Goal: Information Seeking & Learning: Learn about a topic

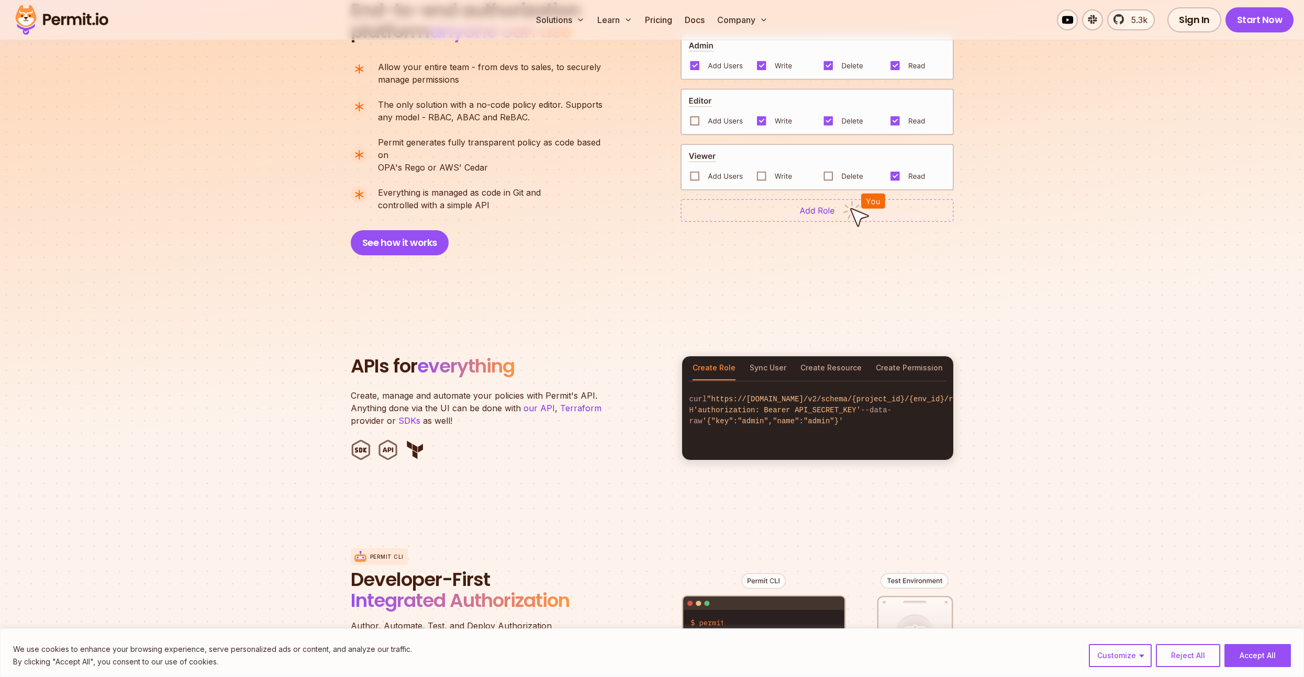
scroll to position [795, 0]
click at [778, 355] on button "Sync User" at bounding box center [768, 367] width 37 height 24
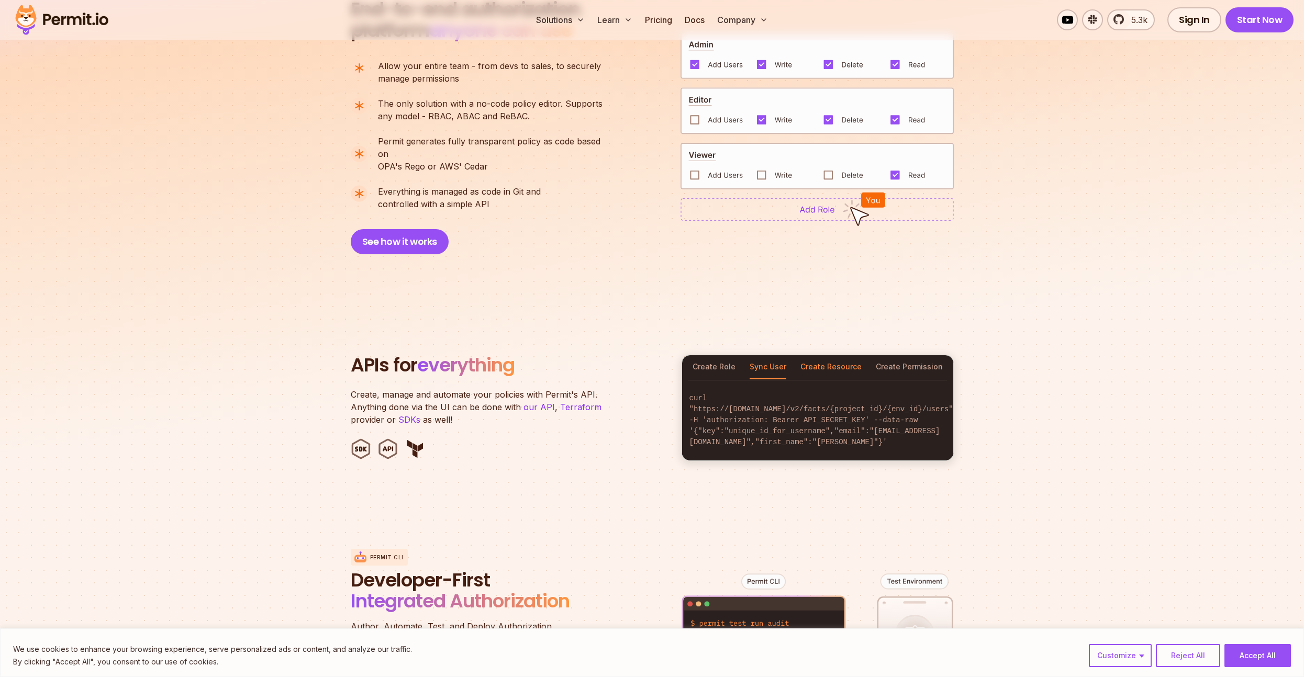
click at [816, 355] on button "Create Resource" at bounding box center [830, 367] width 61 height 24
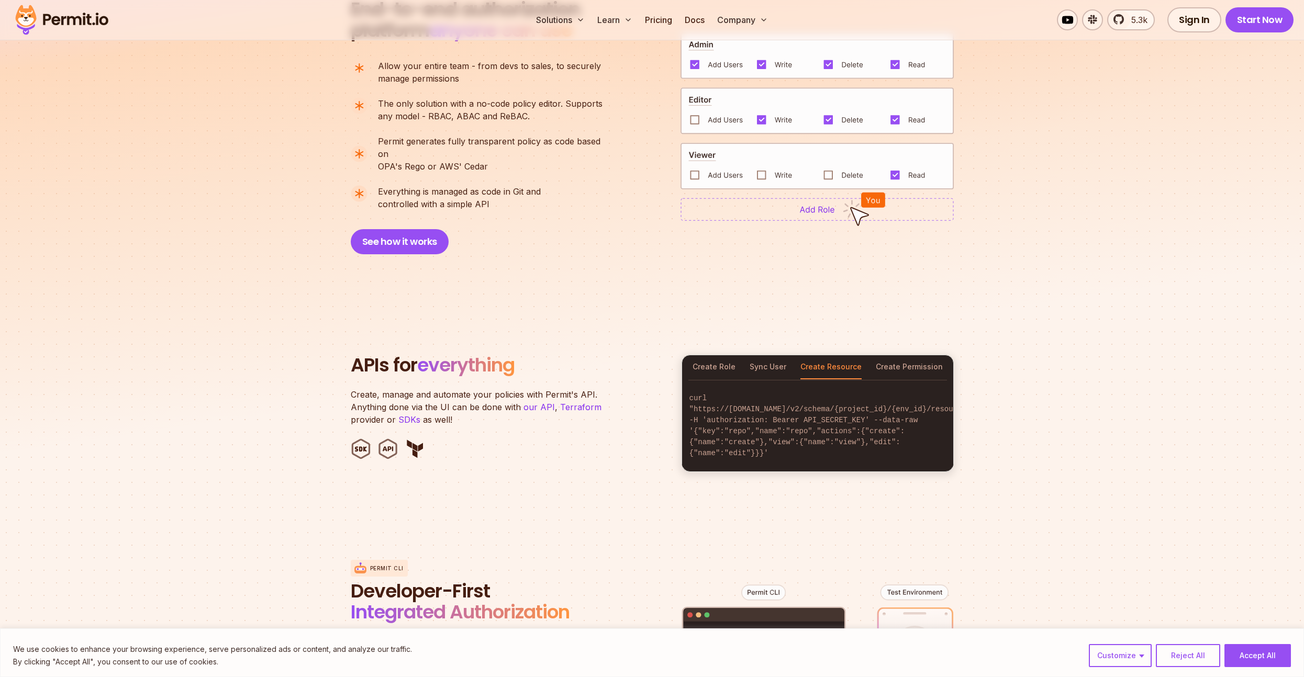
click at [876, 358] on div "Create Role Sync User Create Resource Create Permission" at bounding box center [817, 367] width 271 height 24
click at [715, 359] on button "Create Role" at bounding box center [714, 367] width 43 height 24
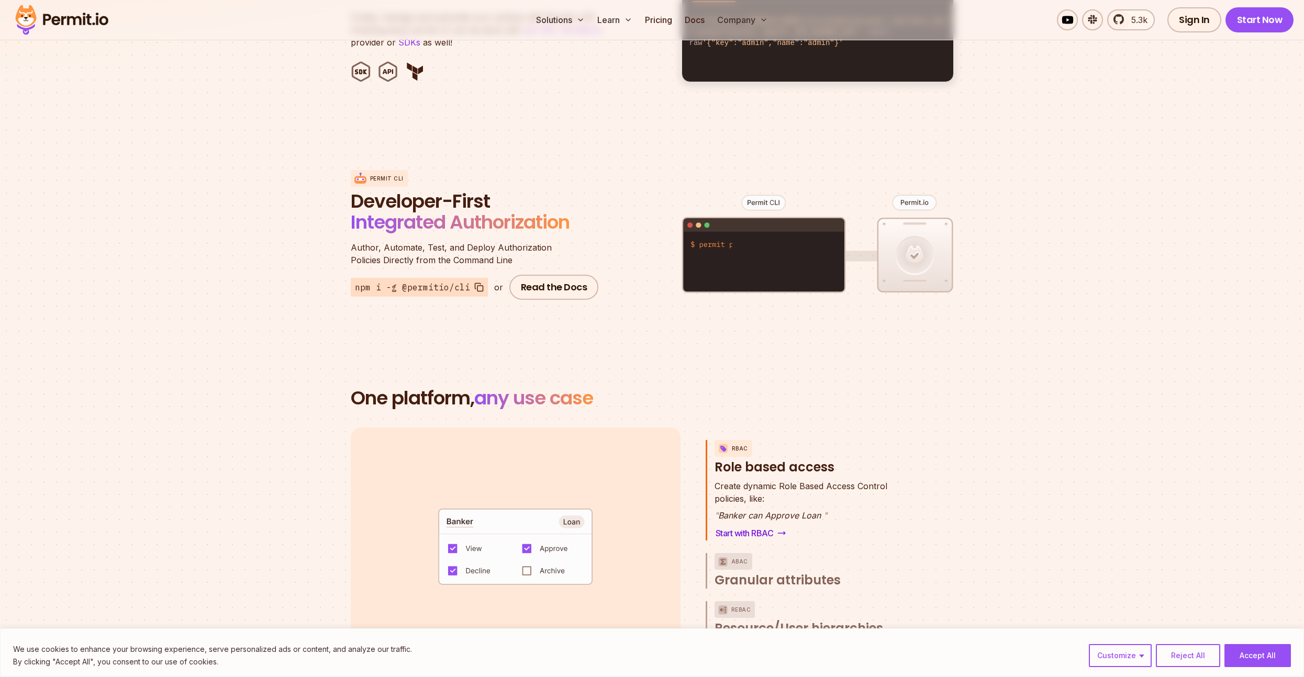
scroll to position [1439, 0]
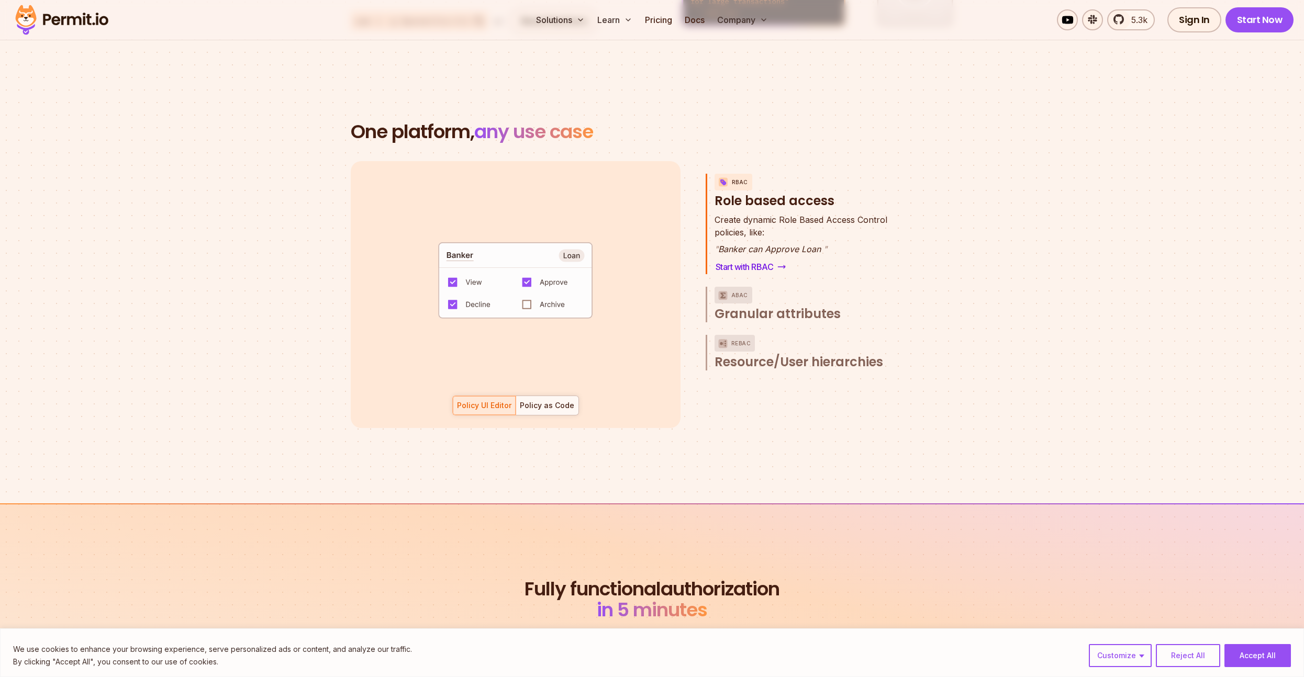
click at [530, 293] on code "default allow := false allow if { some role in data.users[input.user].roles act…" at bounding box center [515, 284] width 217 height 90
click at [526, 292] on code "default allow := false allow if { some role in data.users[input.user].roles act…" at bounding box center [515, 284] width 217 height 90
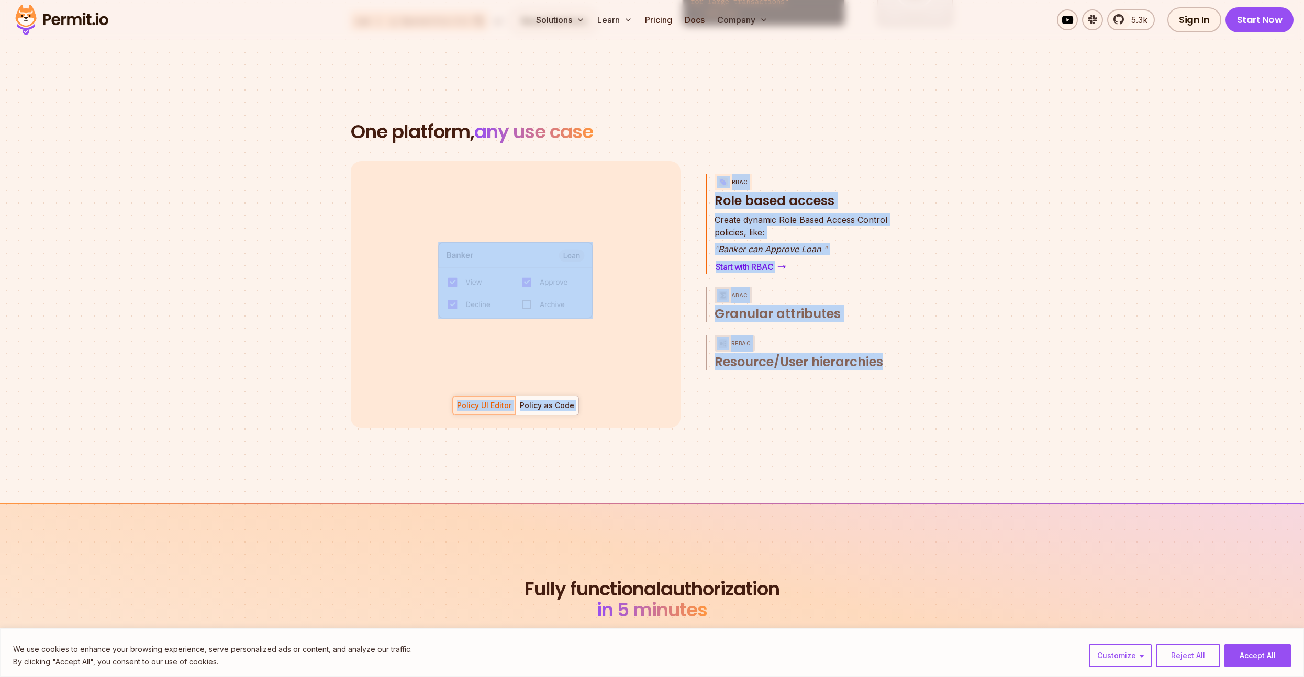
drag, startPoint x: 686, startPoint y: 190, endPoint x: 791, endPoint y: 377, distance: 215.4
click at [791, 377] on div "default allow := false allow if { some role in data.users[input.user].roles act…" at bounding box center [652, 294] width 603 height 267
click at [790, 377] on div "RBAC Role based access Create dynamic Role Based Access Control policies, like:…" at bounding box center [808, 294] width 204 height 267
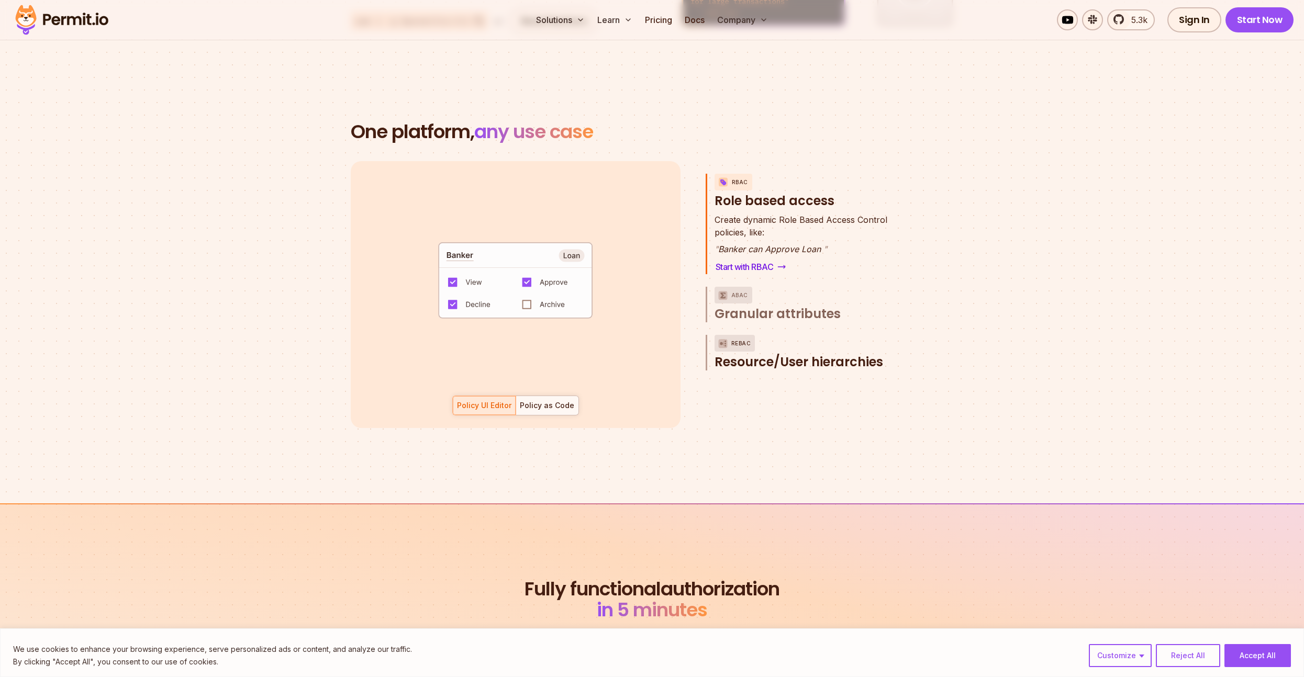
click at [736, 335] on p "ReBAC" at bounding box center [741, 343] width 20 height 17
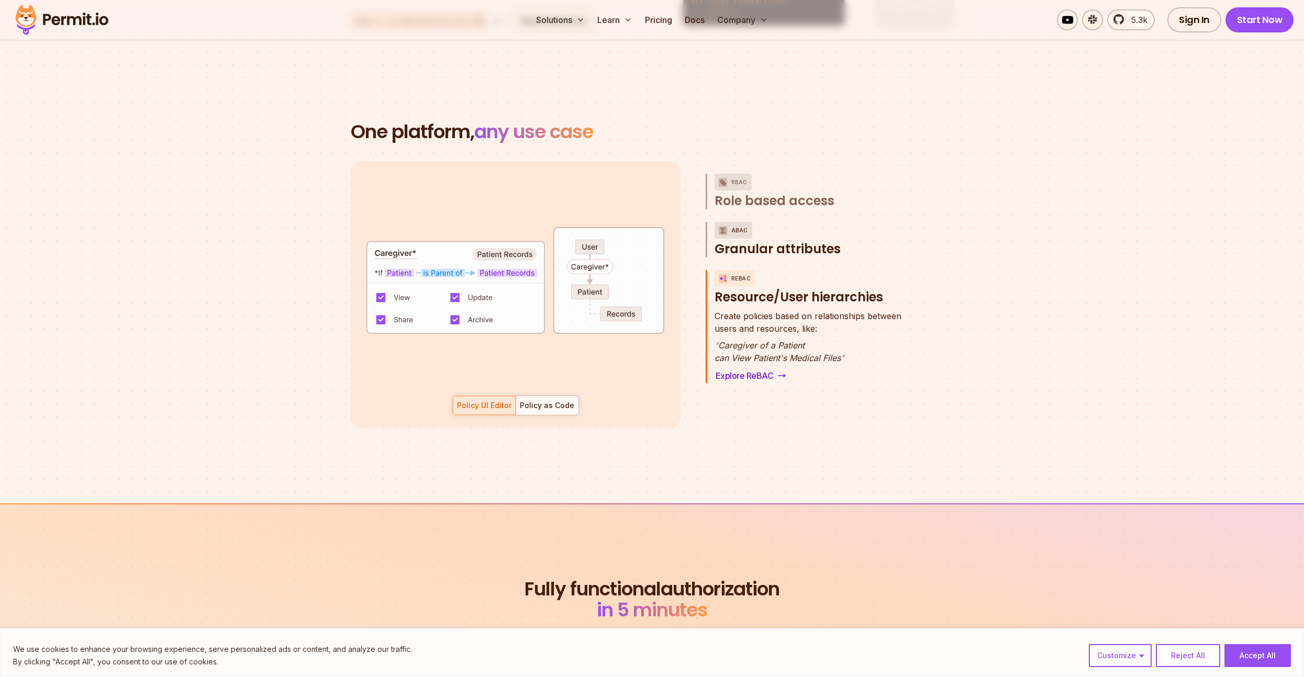
click at [732, 222] on p "ABAC" at bounding box center [739, 230] width 17 height 17
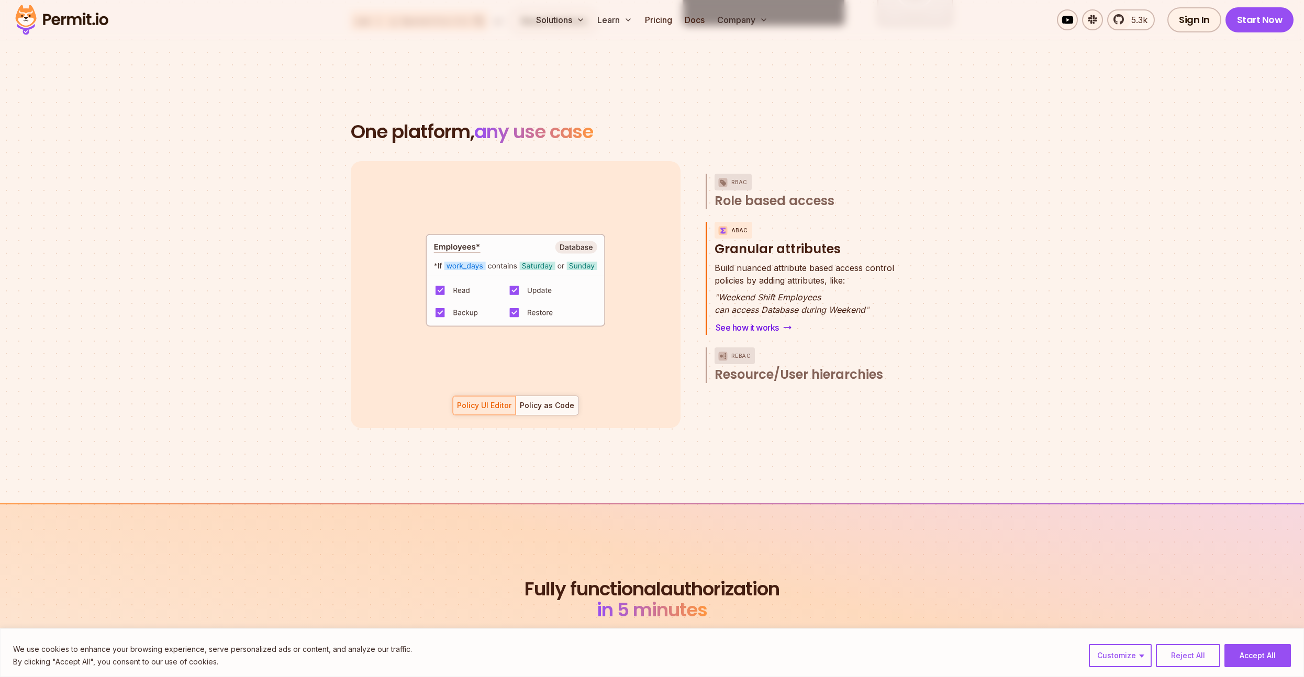
drag, startPoint x: 731, startPoint y: 169, endPoint x: 723, endPoint y: 175, distance: 9.3
click at [731, 174] on p "RBAC" at bounding box center [739, 182] width 16 height 17
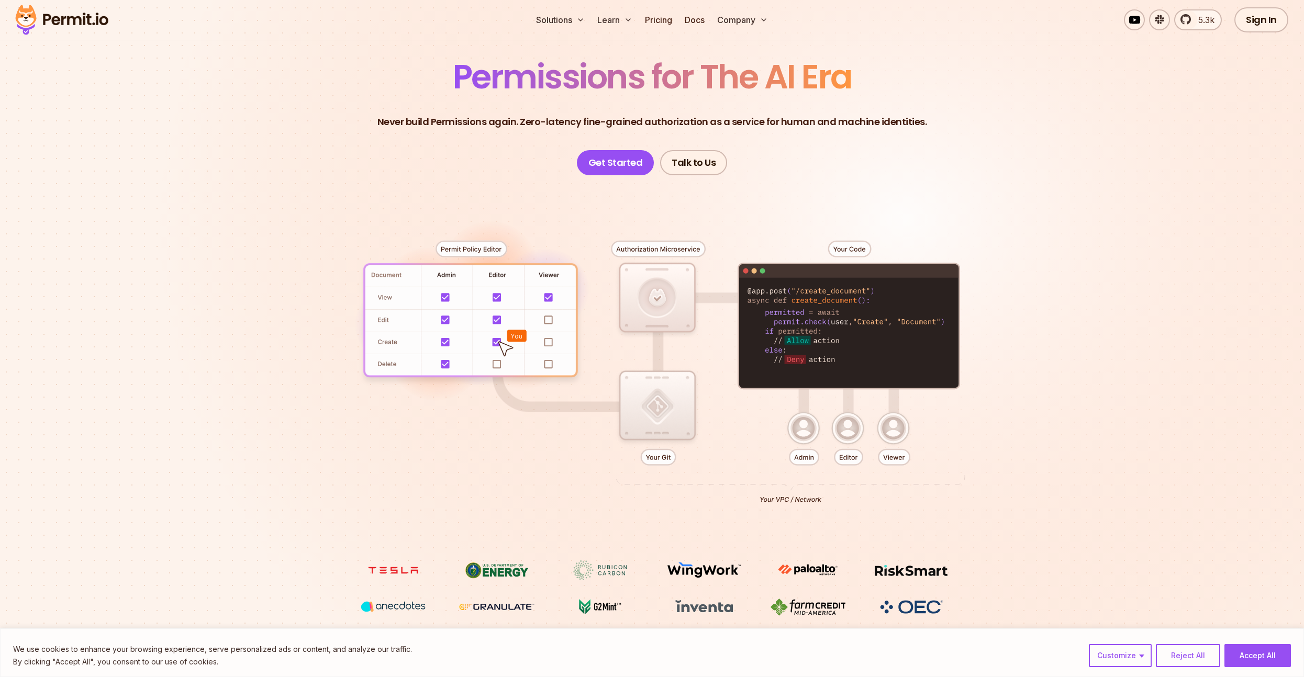
scroll to position [0, 0]
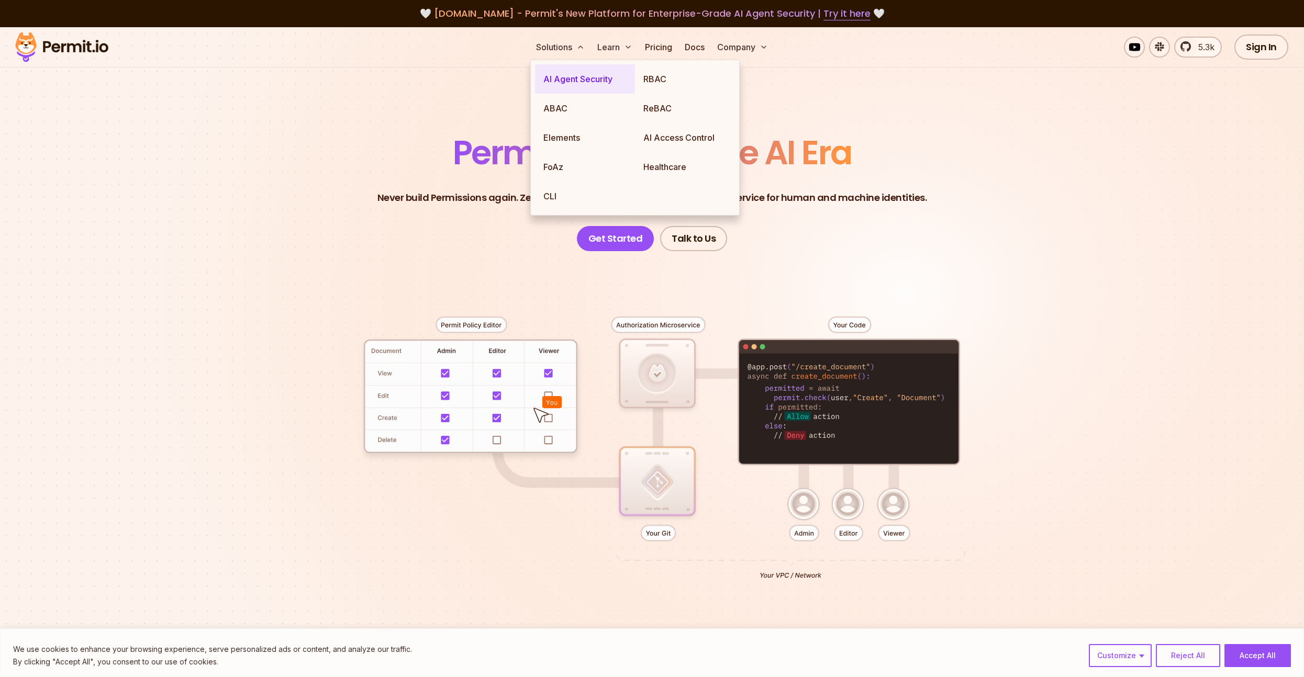
click at [565, 78] on link "AI Agent Security" at bounding box center [585, 78] width 100 height 29
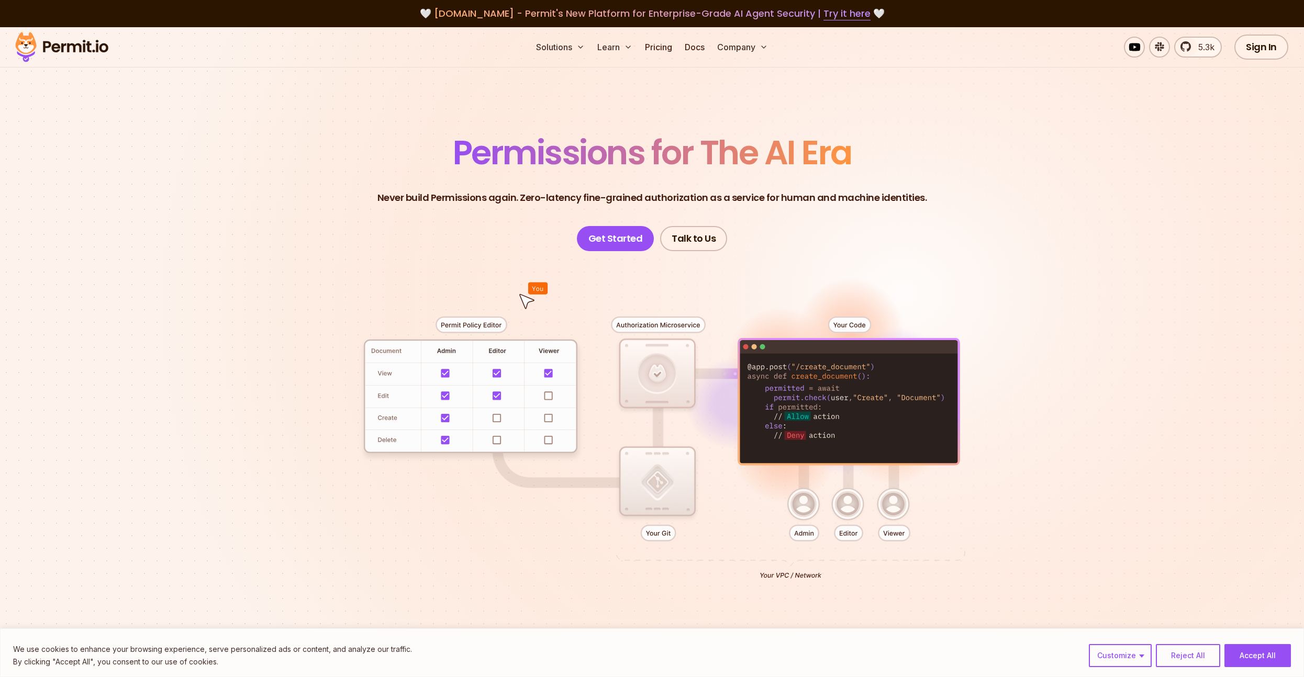
click at [444, 375] on div at bounding box center [652, 443] width 733 height 385
